Goal: Contribute content: Add original content to the website for others to see

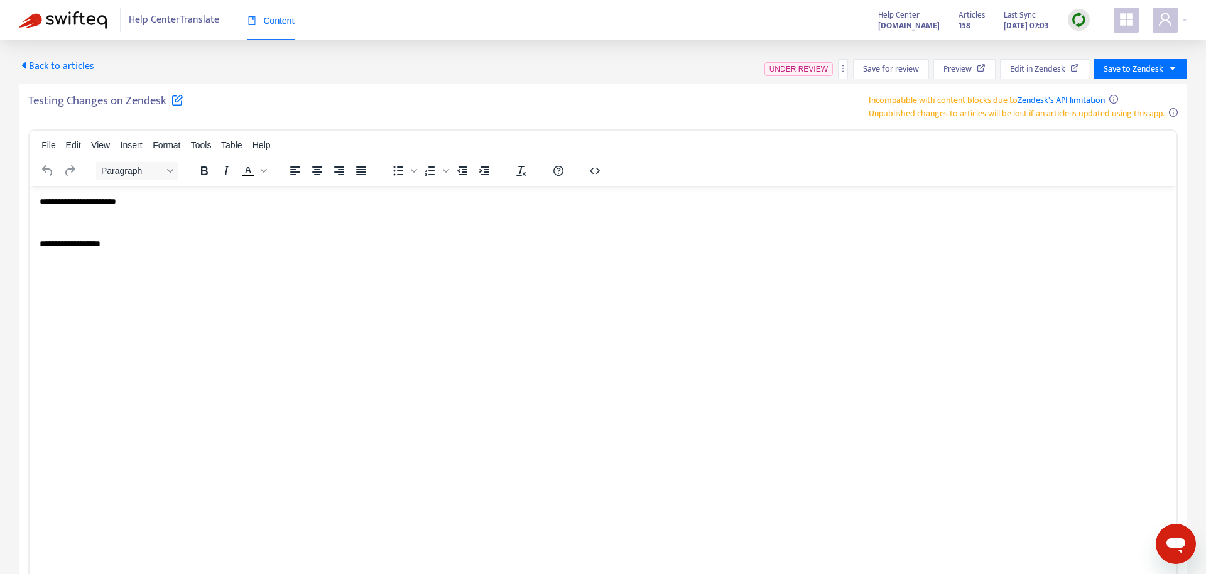
click at [67, 60] on span "Back to articles" at bounding box center [56, 66] width 75 height 17
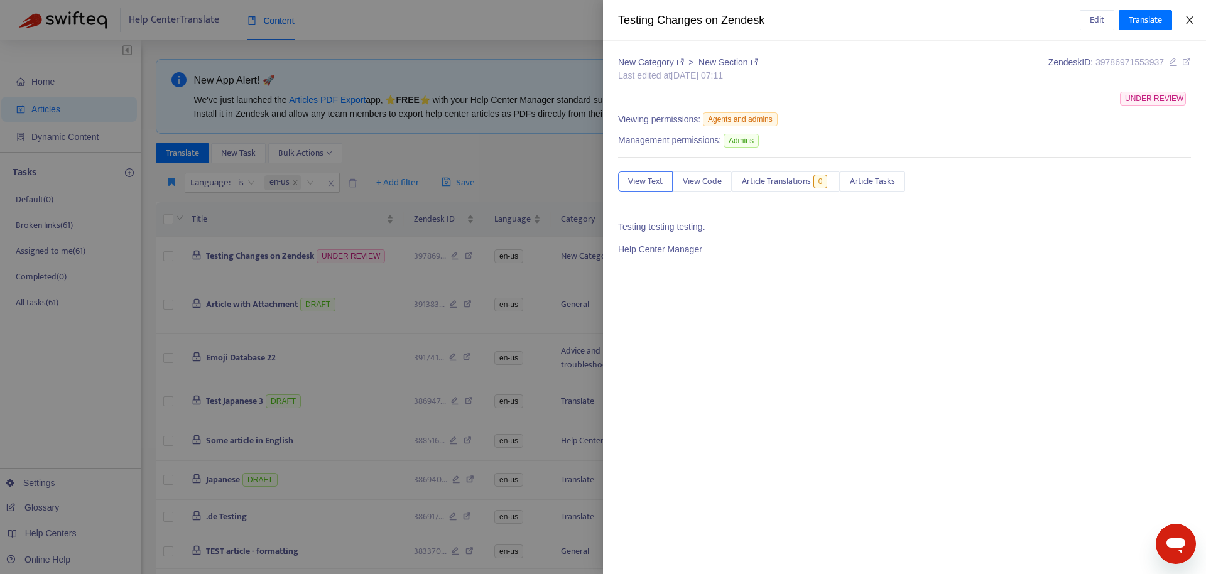
click at [1190, 24] on icon "close" at bounding box center [1190, 20] width 10 height 10
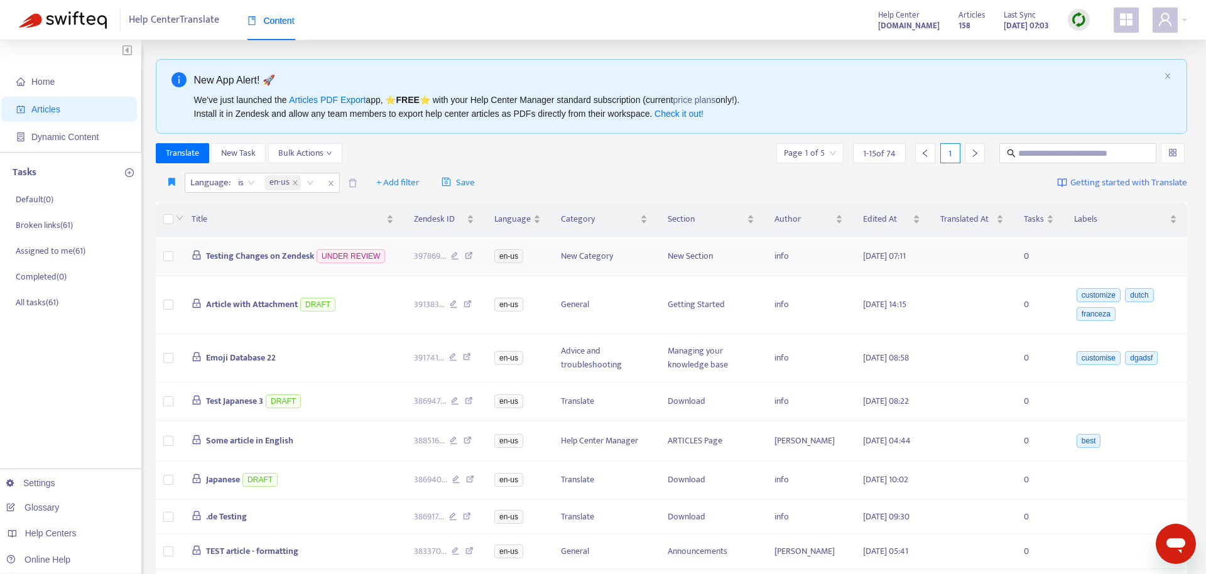
click at [275, 257] on span "Testing Changes on Zendesk" at bounding box center [260, 256] width 108 height 14
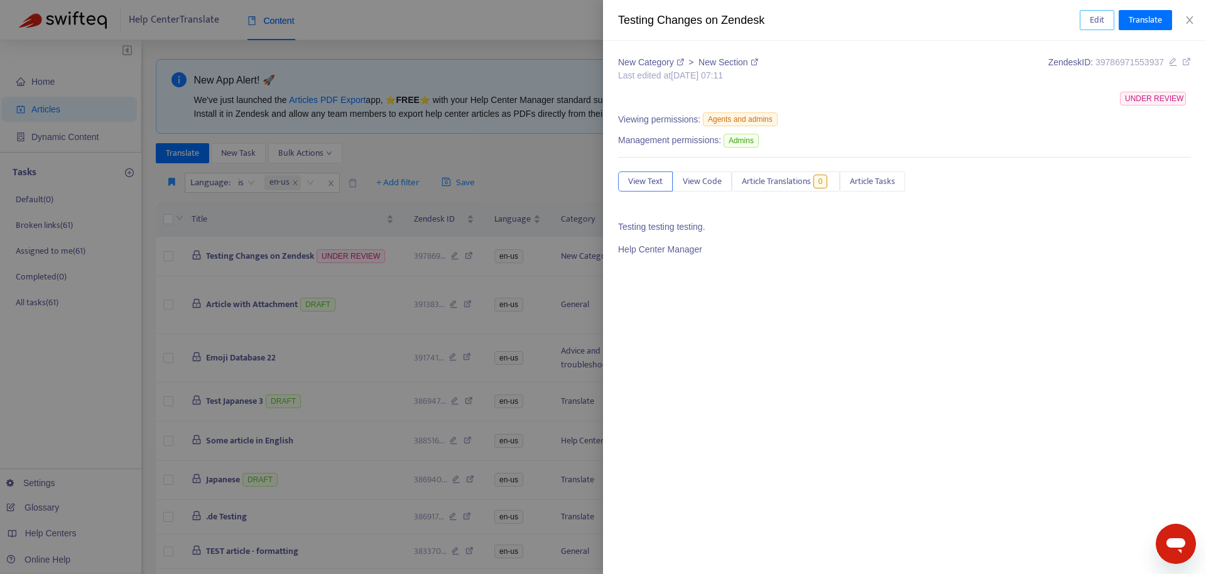
click at [1087, 22] on button "Edit" at bounding box center [1097, 20] width 35 height 20
